Goal: Task Accomplishment & Management: Manage account settings

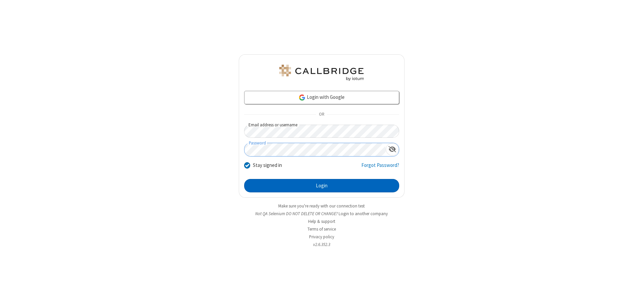
click at [321, 185] on button "Login" at bounding box center [321, 185] width 155 height 13
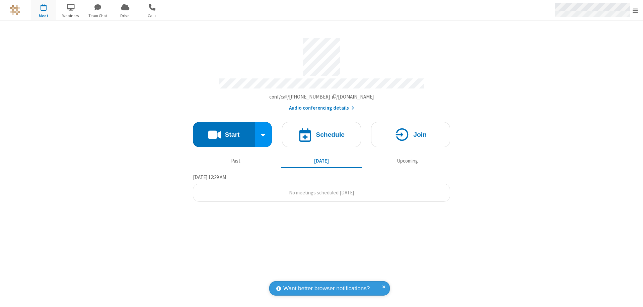
click at [635, 10] on span "Open menu" at bounding box center [634, 10] width 5 height 7
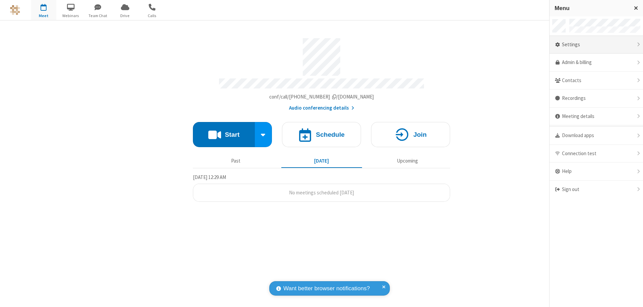
click at [596, 45] on div "Settings" at bounding box center [595, 45] width 93 height 18
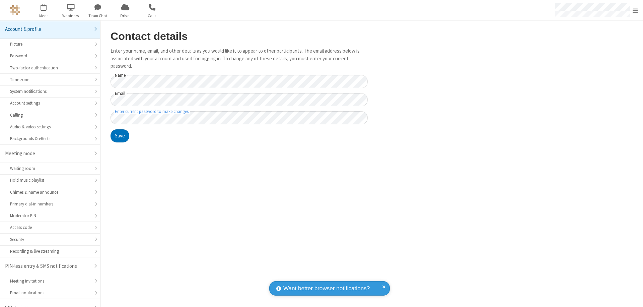
scroll to position [9, 0]
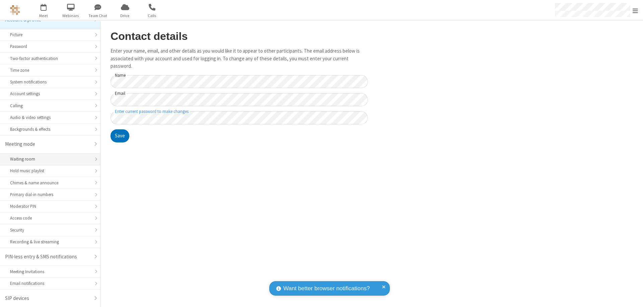
click at [48, 159] on div "Waiting room" at bounding box center [50, 159] width 80 height 6
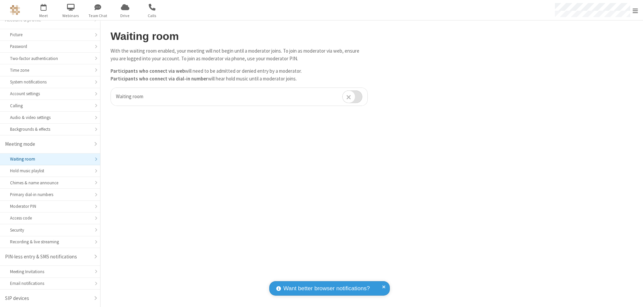
click at [352, 96] on input "checkbox" at bounding box center [352, 96] width 20 height 13
checkbox input "true"
click at [635, 10] on span "Open menu" at bounding box center [634, 10] width 5 height 7
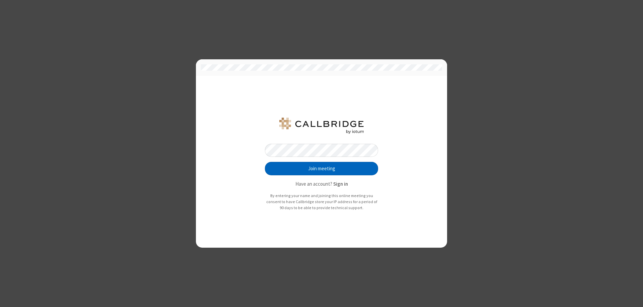
click at [321, 168] on button "Join meeting" at bounding box center [321, 168] width 113 height 13
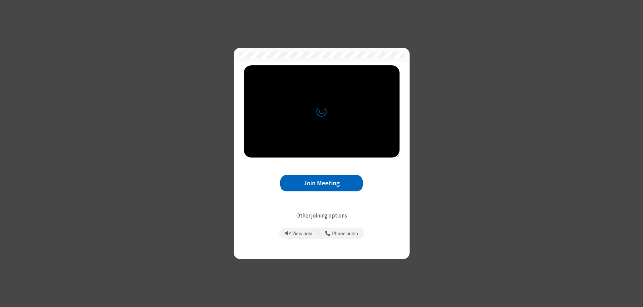
click at [321, 183] on button "Join Meeting" at bounding box center [321, 183] width 82 height 16
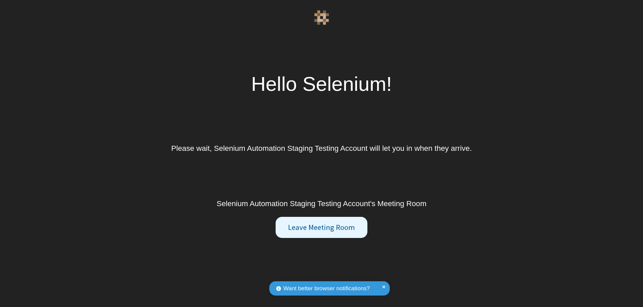
click at [321, 227] on button "Leave Meeting Room" at bounding box center [321, 227] width 91 height 21
